Goal: Task Accomplishment & Management: Use online tool/utility

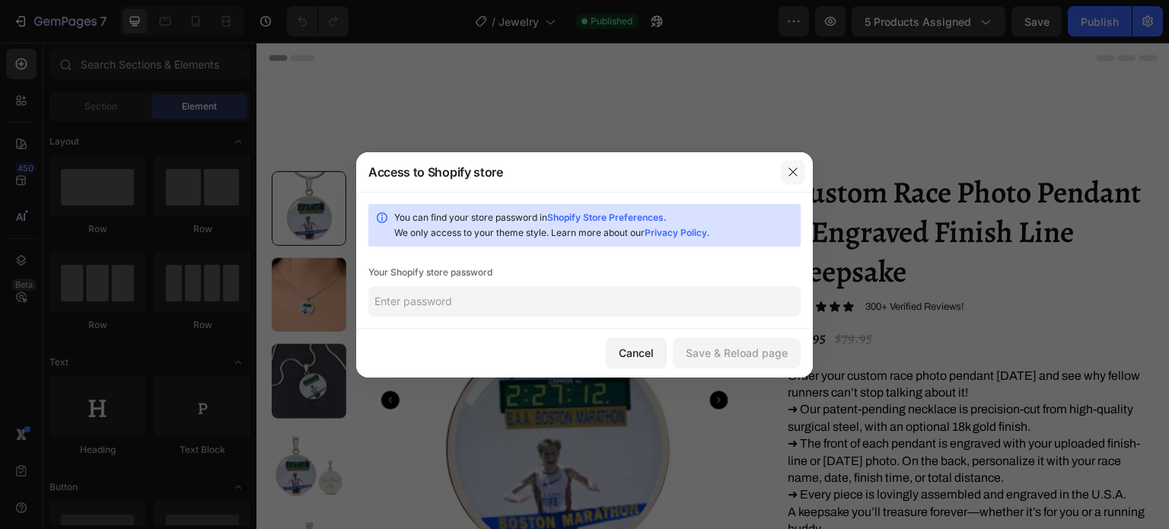
click at [794, 171] on icon "button" at bounding box center [793, 171] width 8 height 8
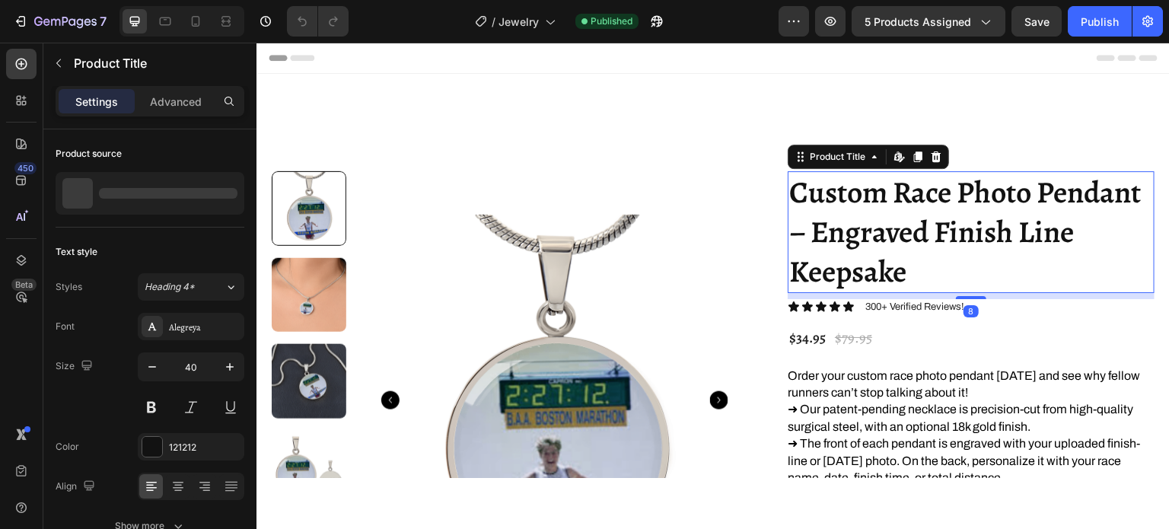
click at [893, 273] on h1 "Custom Race Photo Pendant – Engraved Finish Line Keepsake" at bounding box center [971, 232] width 367 height 122
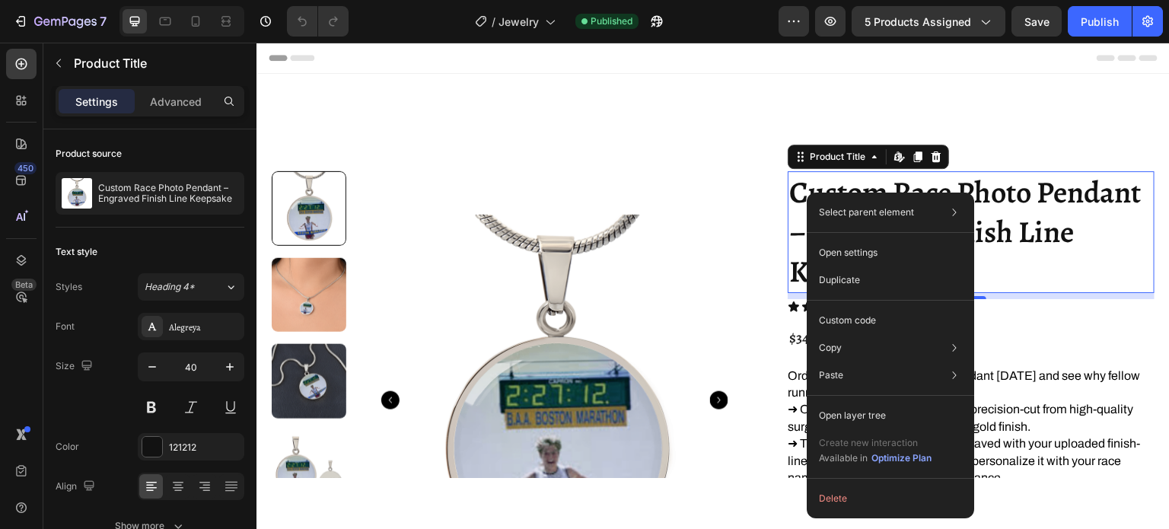
click at [1035, 212] on h1 "Custom Race Photo Pendant – Engraved Finish Line Keepsake" at bounding box center [971, 232] width 367 height 122
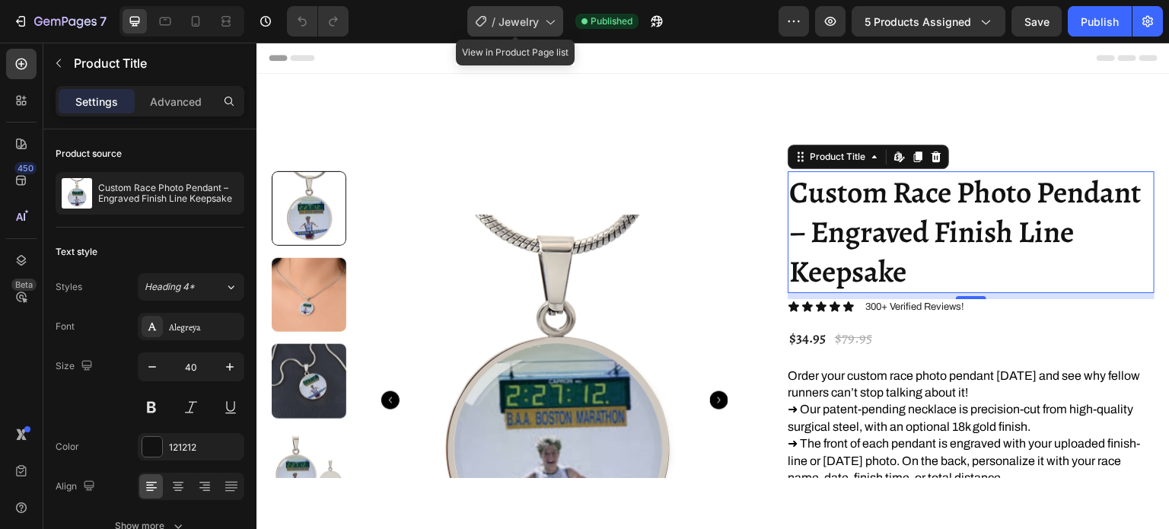
click at [543, 28] on icon at bounding box center [549, 21] width 15 height 15
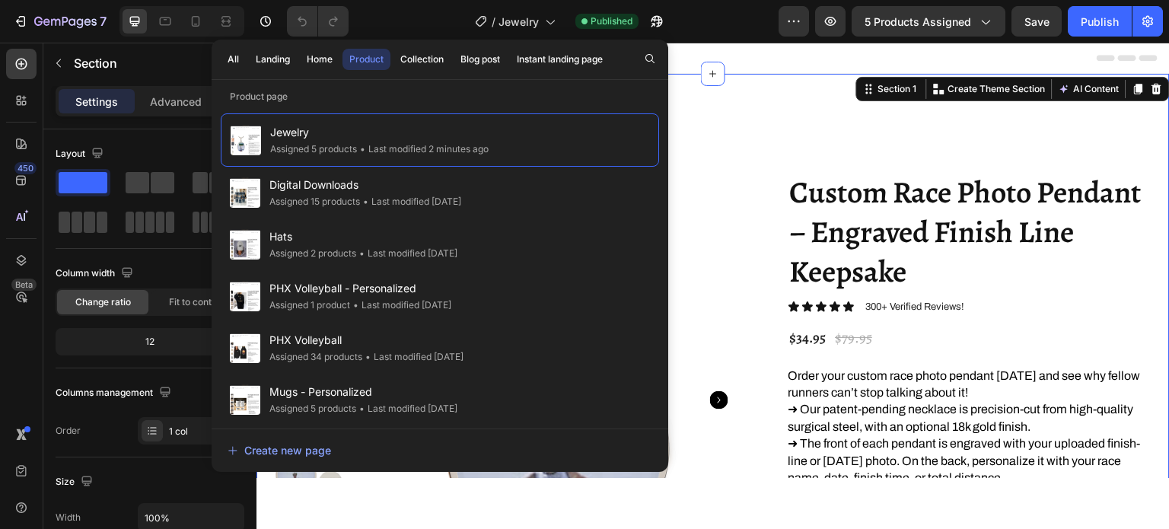
click at [442, 19] on div "/ Jewelry Published" at bounding box center [570, 21] width 418 height 30
